Goal: Check status

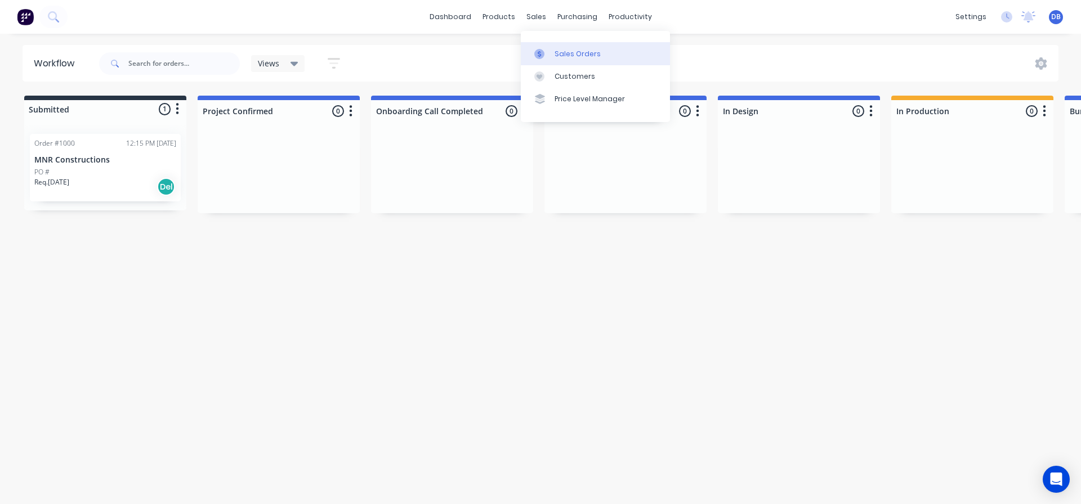
click at [555, 51] on div "Sales Orders" at bounding box center [577, 54] width 46 height 10
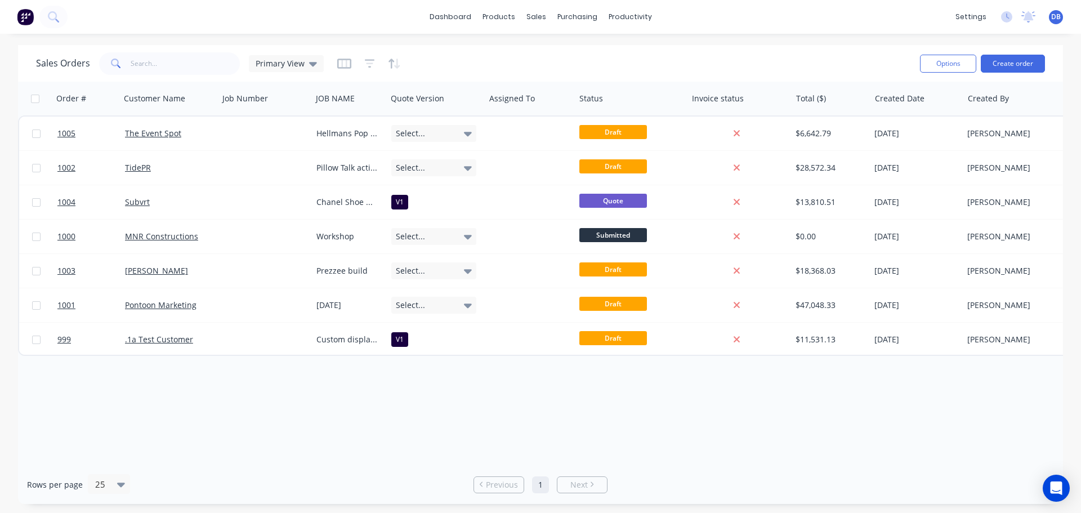
click at [611, 396] on div "Order # Customer Name Job Number JOB NAME Quote Version Assigned To Status Invo…" at bounding box center [540, 273] width 1045 height 383
click at [609, 402] on div "Order # Customer Name Job Number JOB NAME Quote Version Assigned To Status Invo…" at bounding box center [540, 273] width 1045 height 383
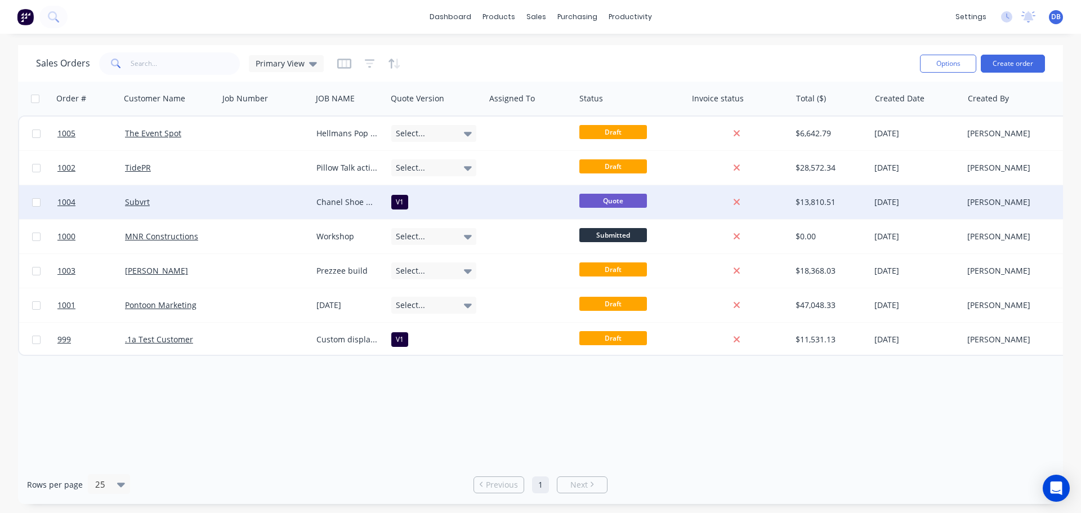
click at [491, 205] on div at bounding box center [528, 201] width 77 height 11
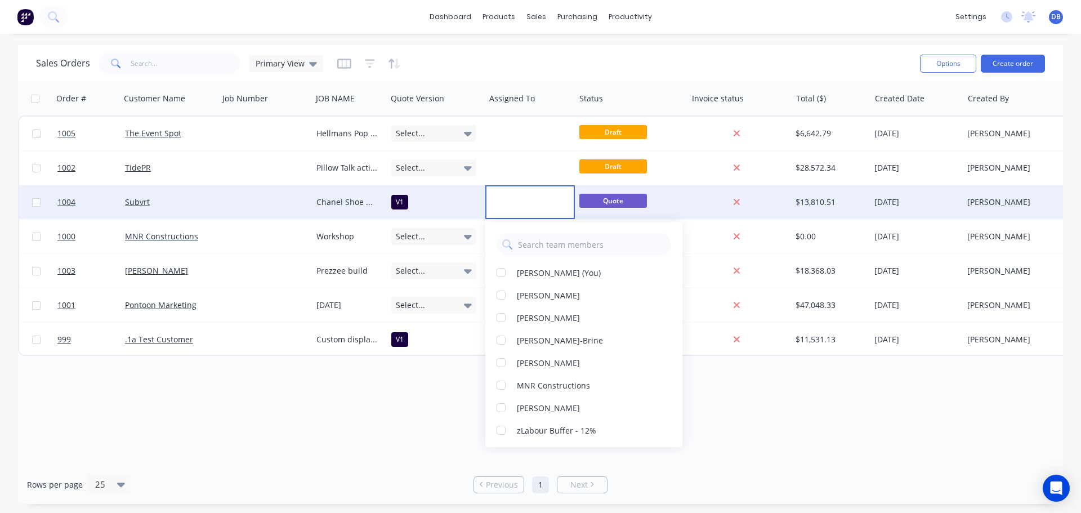
click at [472, 204] on div "V1" at bounding box center [433, 202] width 85 height 15
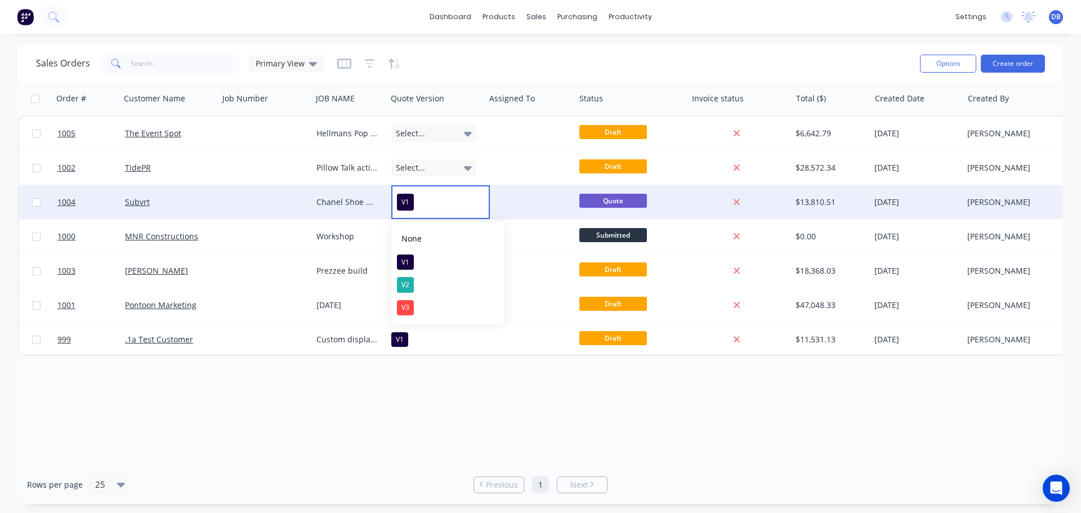
click at [509, 204] on div at bounding box center [528, 201] width 77 height 11
click at [510, 203] on div at bounding box center [528, 201] width 77 height 11
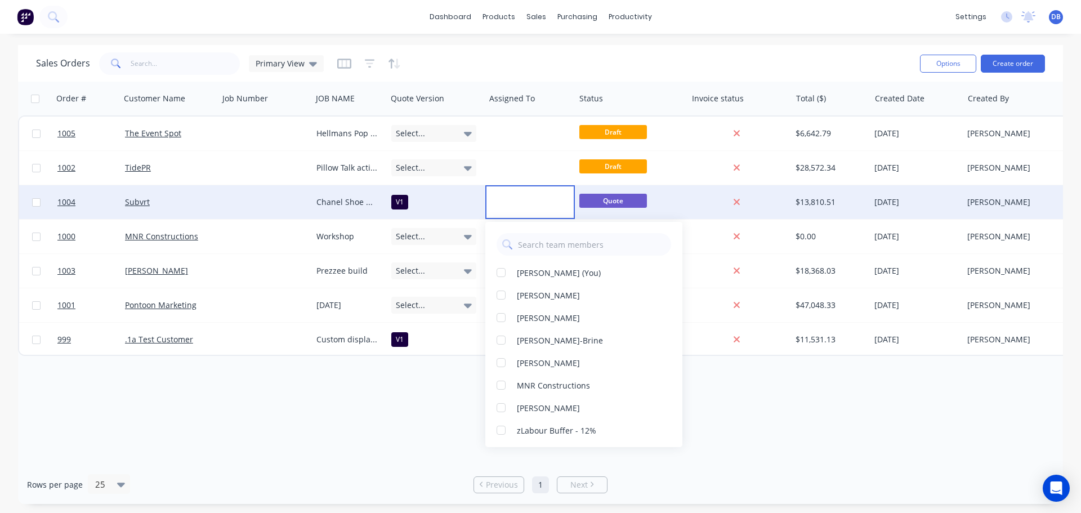
click at [445, 425] on div "Order # Customer Name Job Number JOB NAME Quote Version Assigned To Status Invo…" at bounding box center [540, 273] width 1045 height 383
